Goal: Go to known website: Access a specific website the user already knows

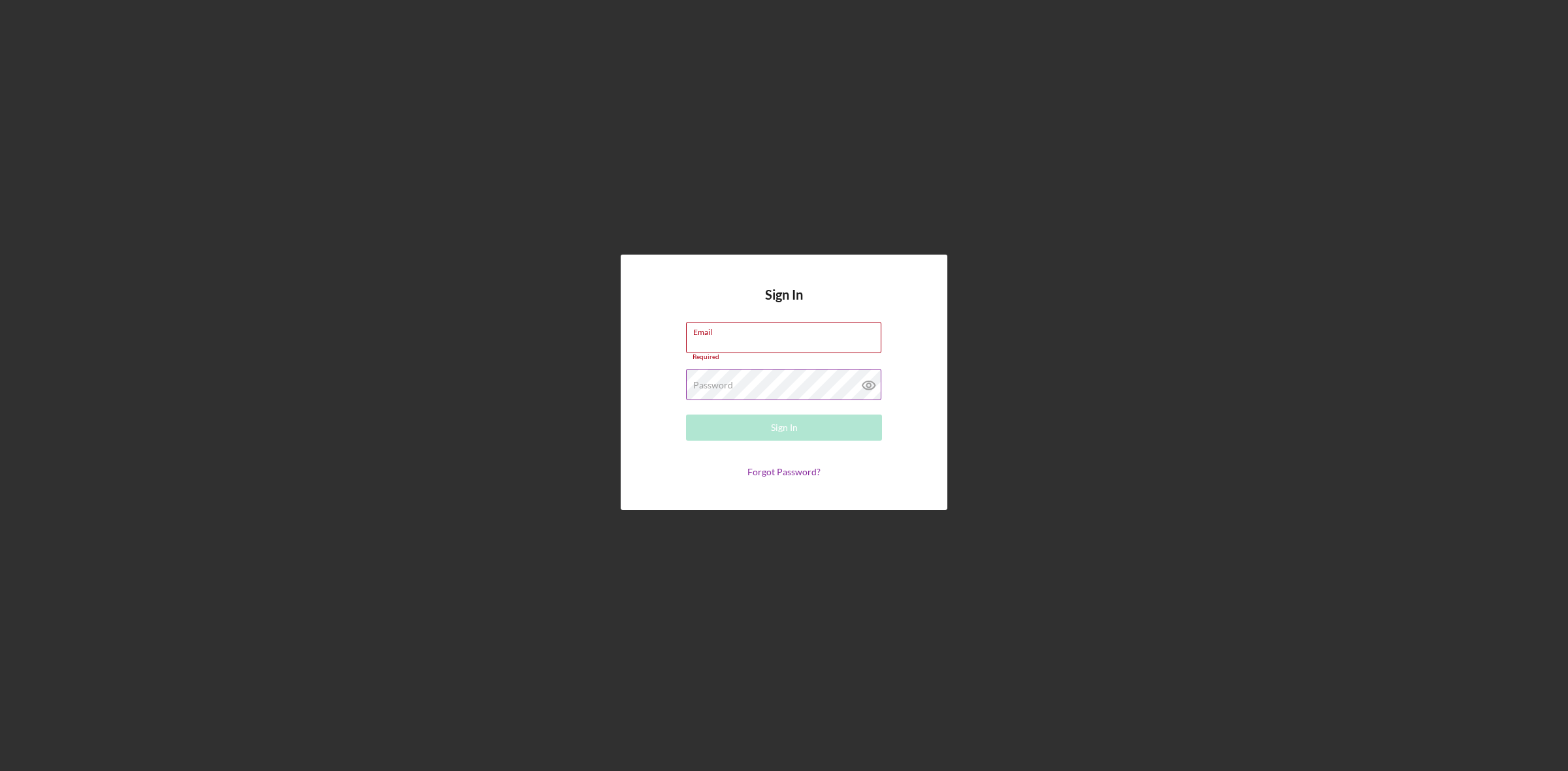
type input "[EMAIL_ADDRESS][DOMAIN_NAME]"
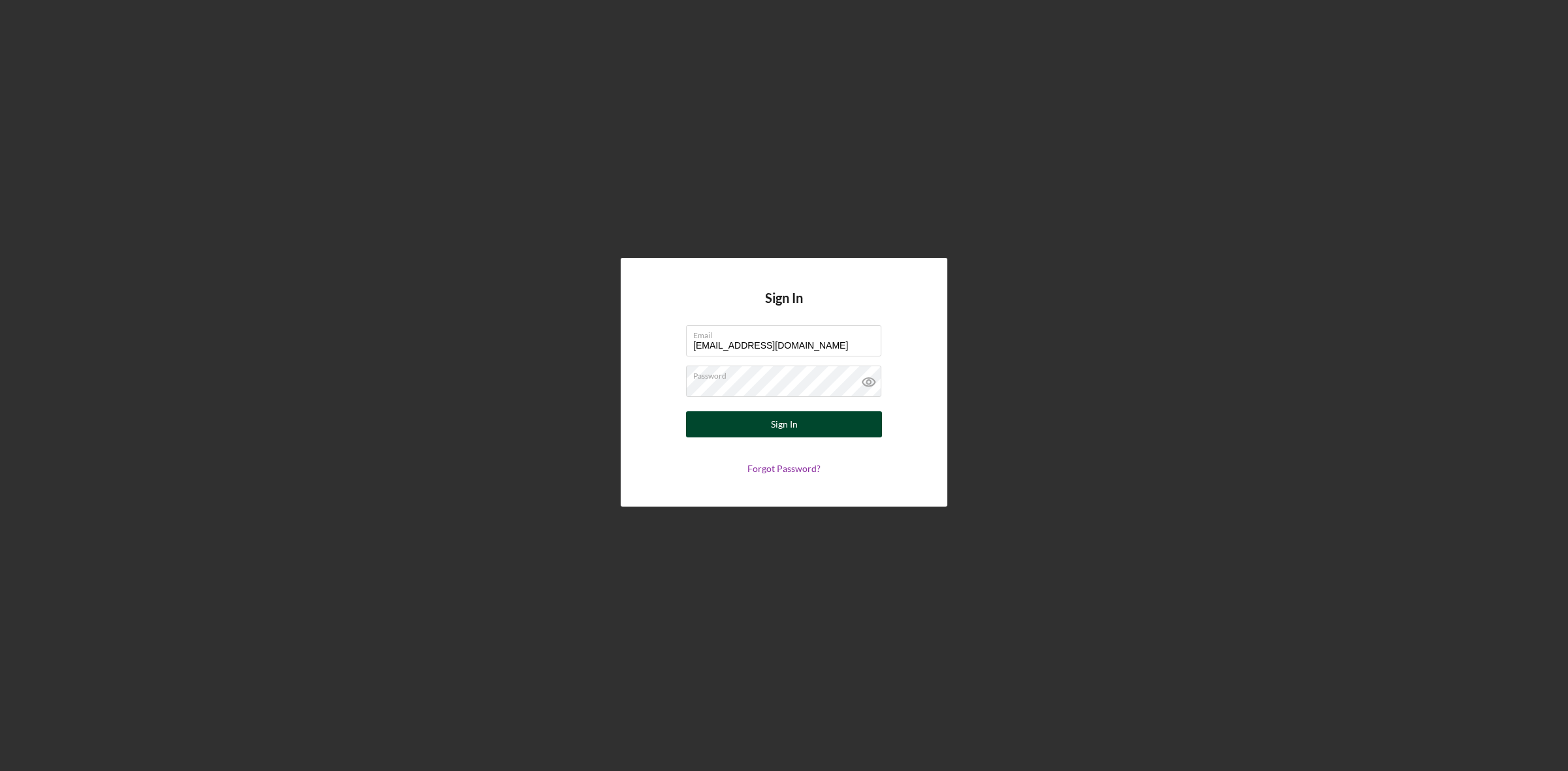
click at [710, 423] on button "Sign In" at bounding box center [784, 424] width 196 height 26
